Goal: Check status: Check status

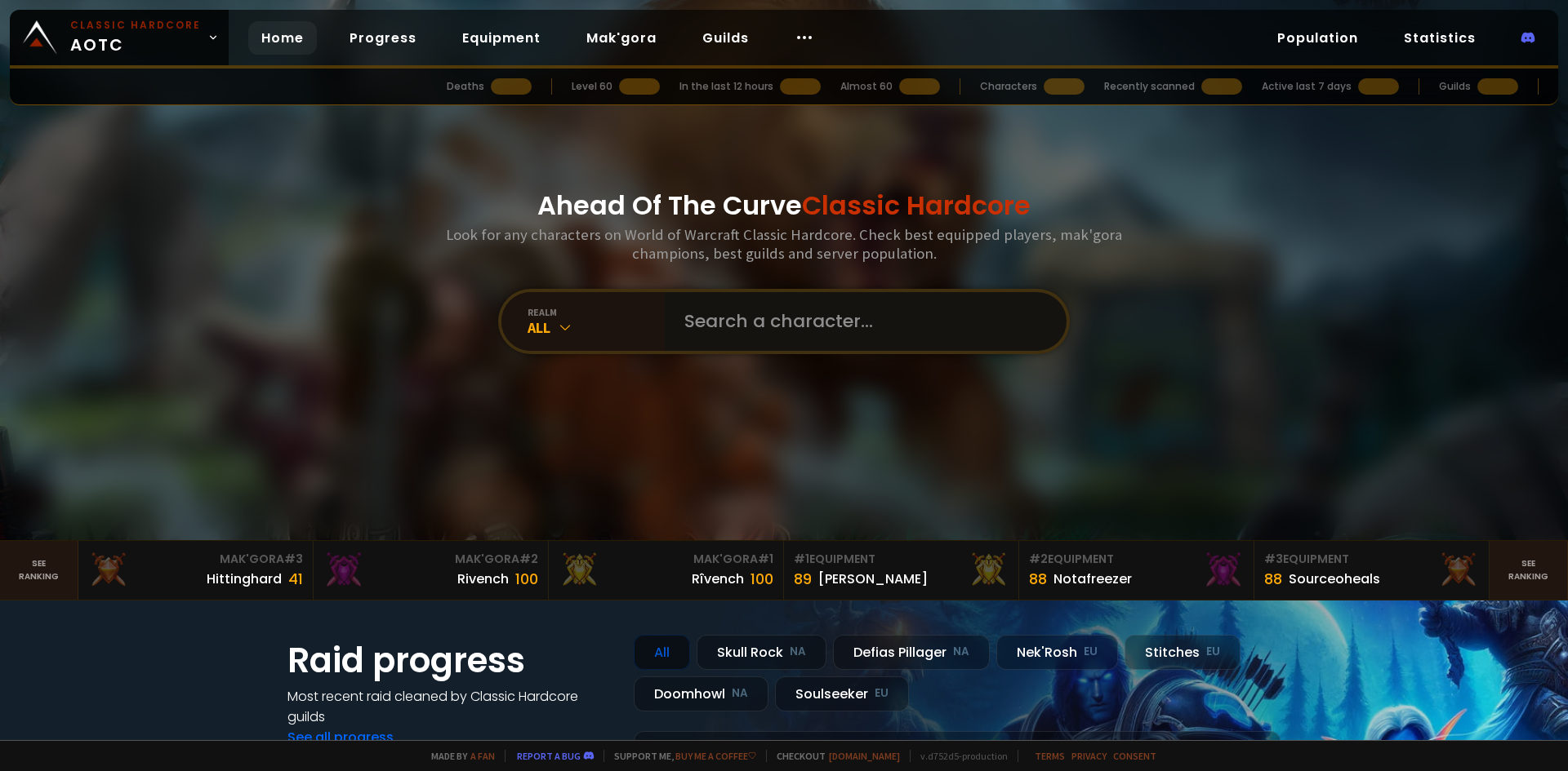
click at [763, 313] on input "text" at bounding box center [860, 321] width 372 height 58
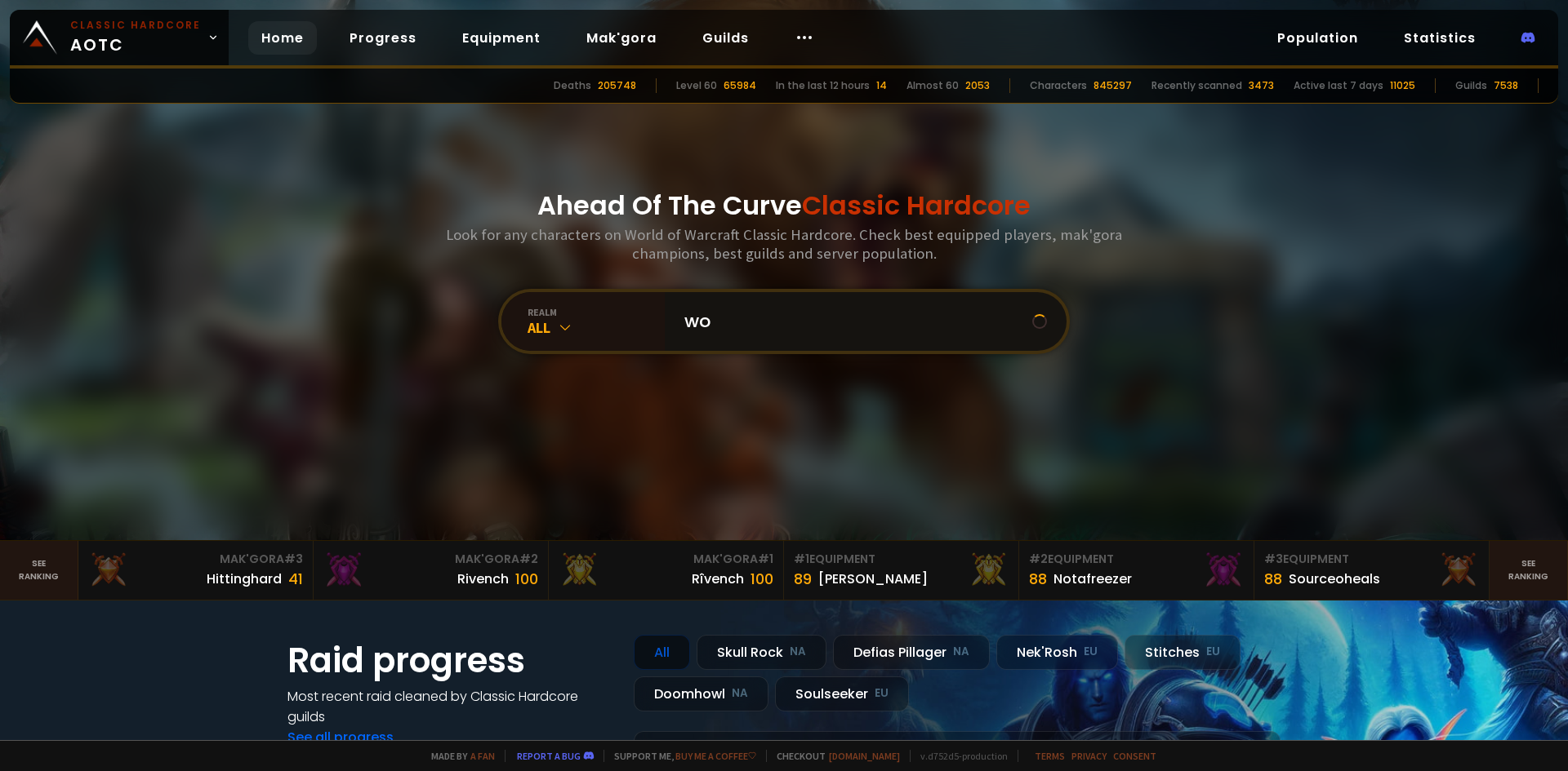
type input "w"
type input "="
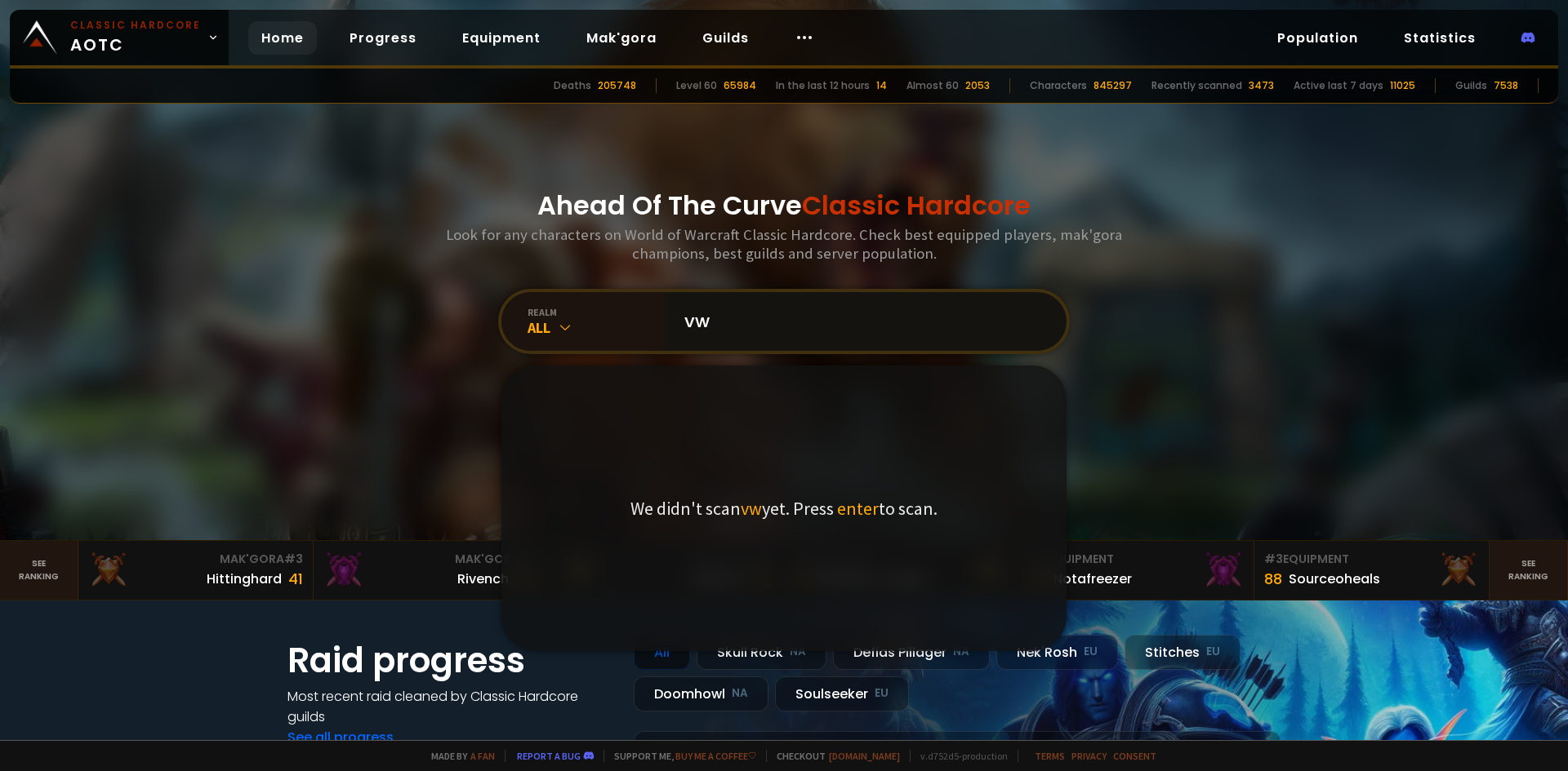
type input "v"
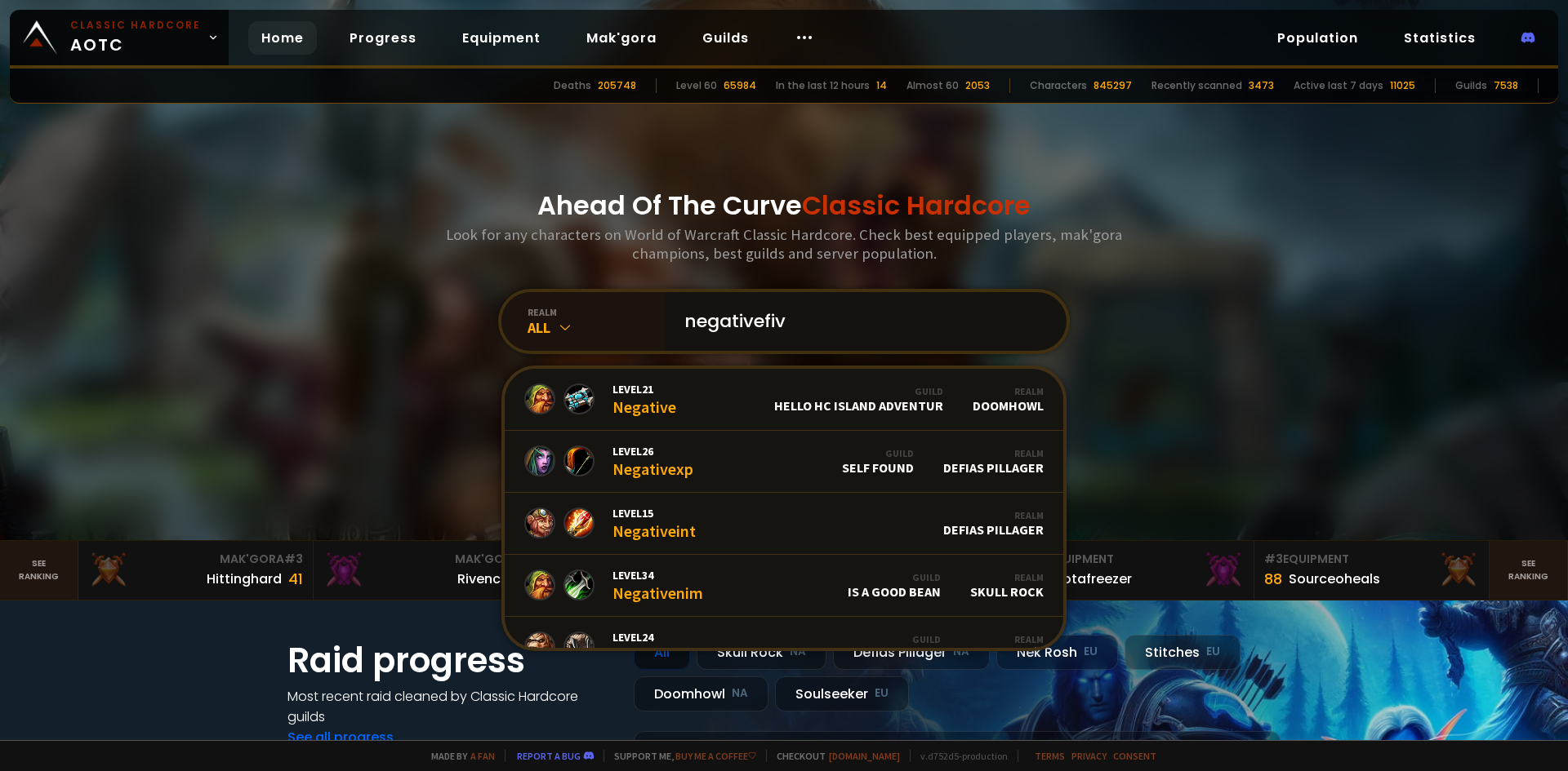
type input "negativefive"
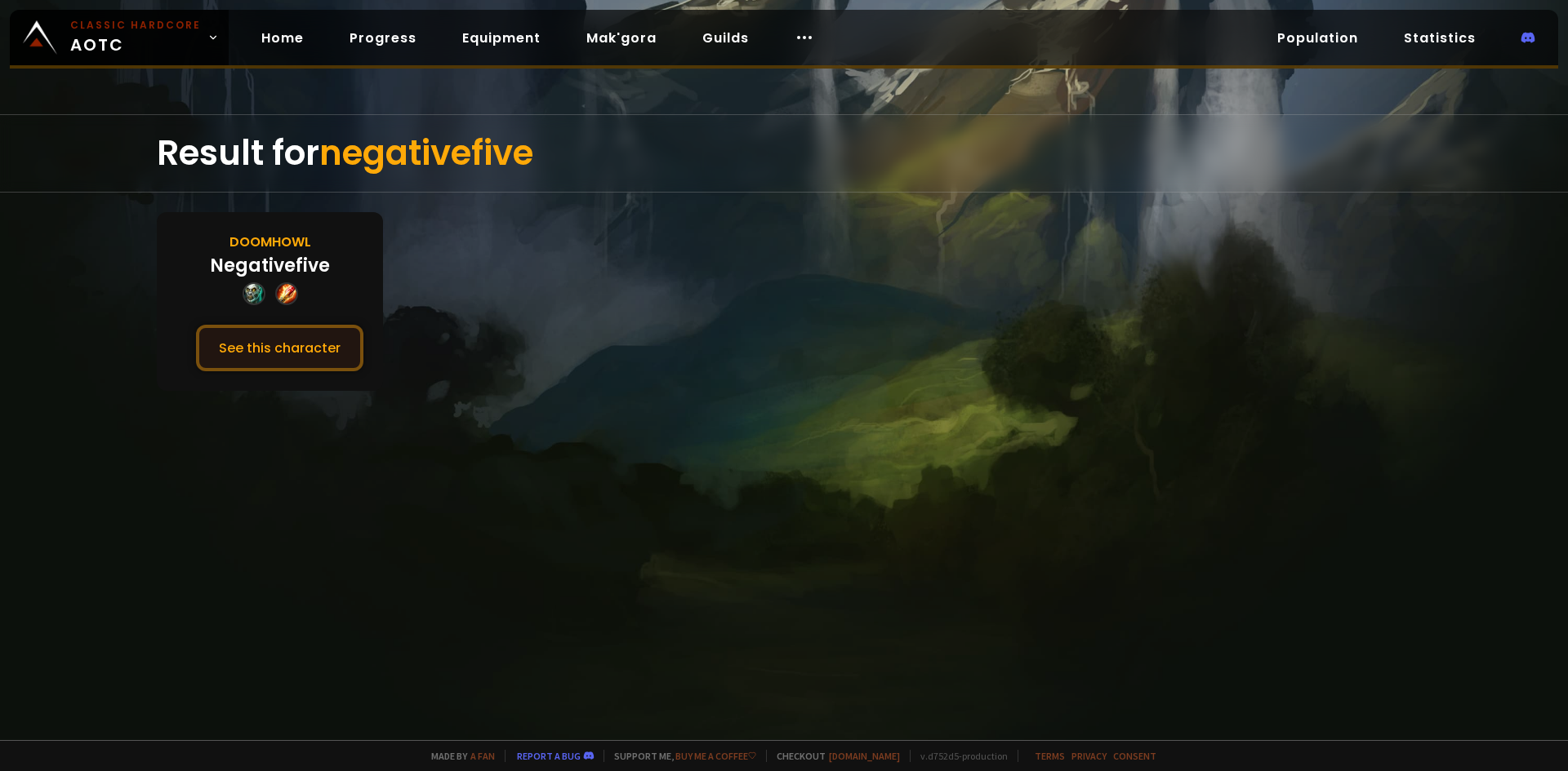
click at [265, 350] on button "See this character" at bounding box center [280, 348] width 167 height 46
